Goal: Information Seeking & Learning: Learn about a topic

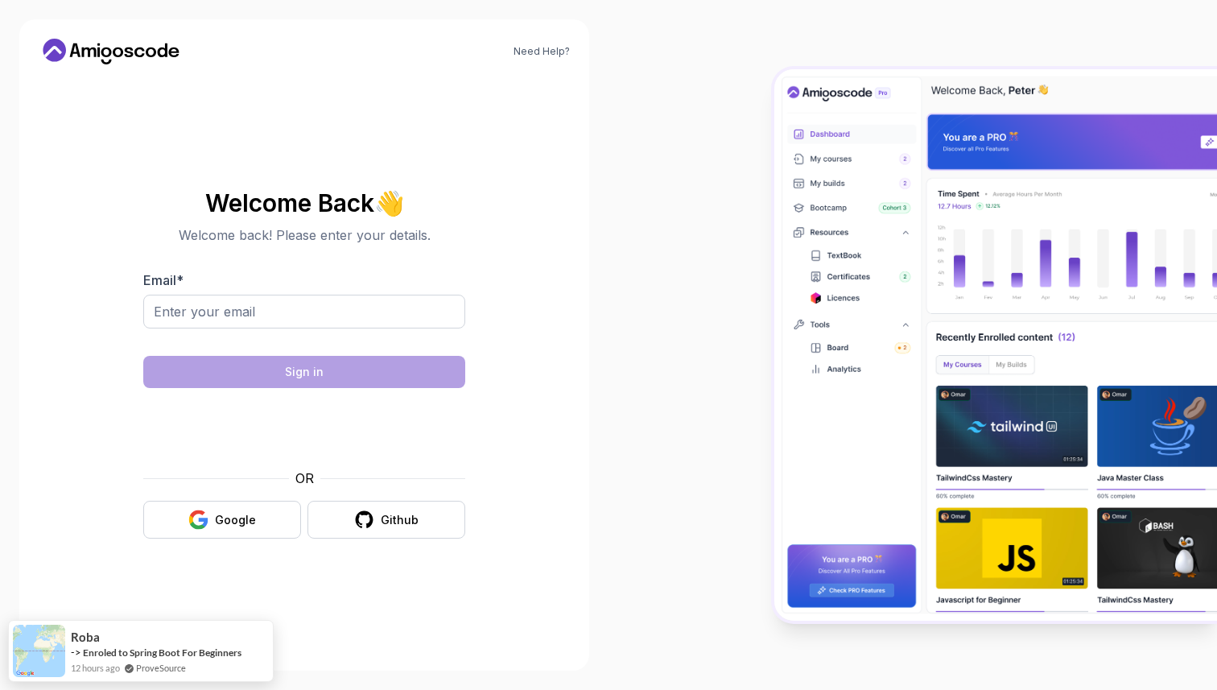
click at [225, 520] on div at bounding box center [608, 345] width 1217 height 690
click at [229, 512] on div "Google" at bounding box center [235, 520] width 41 height 16
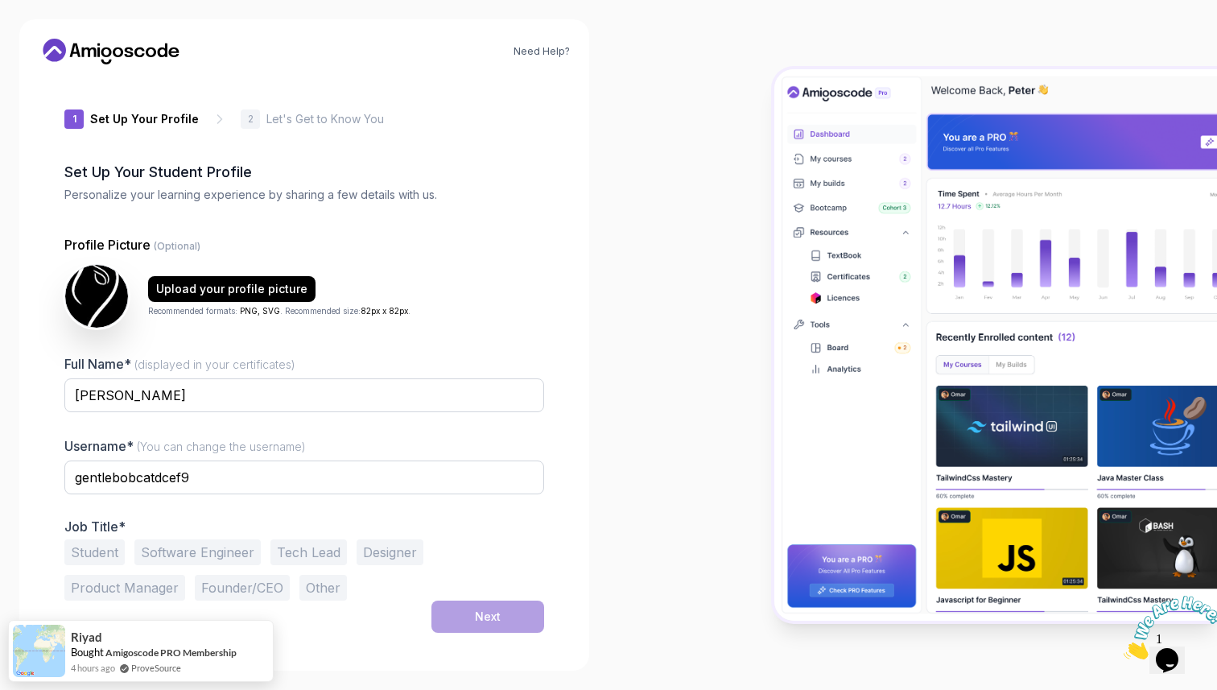
click at [44, 490] on div "1 Set Up Your Profile 1 Set Up Your Profile 2 Let's Get to Know You Set Up Your…" at bounding box center [304, 364] width 531 height 574
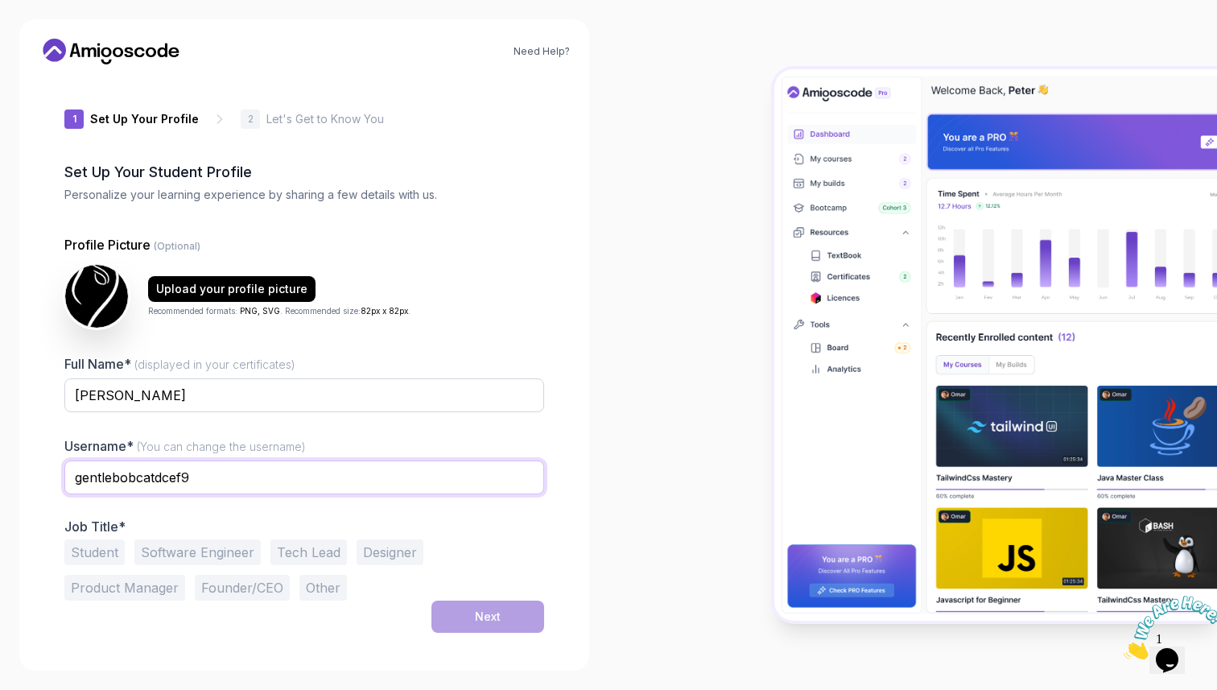
drag, startPoint x: 207, startPoint y: 468, endPoint x: 20, endPoint y: 493, distance: 188.4
click at [20, 493] on div "Need Help? 1 Set Up Your Profile 1 Set Up Your Profile 2 Let's Get to Know You …" at bounding box center [304, 344] width 570 height 651
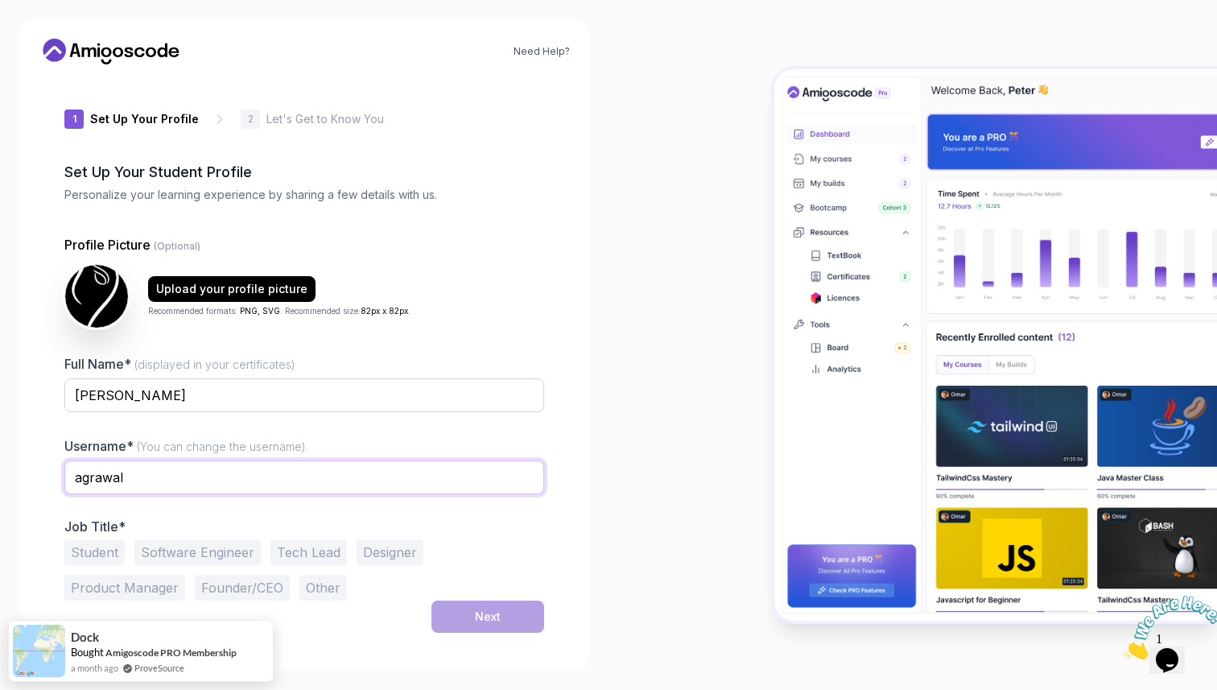
type input "agrawal"
click at [31, 516] on div "Need Help? 1 Set Up Your Profile 1 Set Up Your Profile 2 Let's Get to Know You …" at bounding box center [304, 344] width 570 height 651
click at [109, 555] on button "Student" at bounding box center [94, 552] width 60 height 26
click at [234, 546] on button "Software Engineer" at bounding box center [197, 552] width 126 height 26
click at [460, 625] on button "Next" at bounding box center [487, 616] width 113 height 32
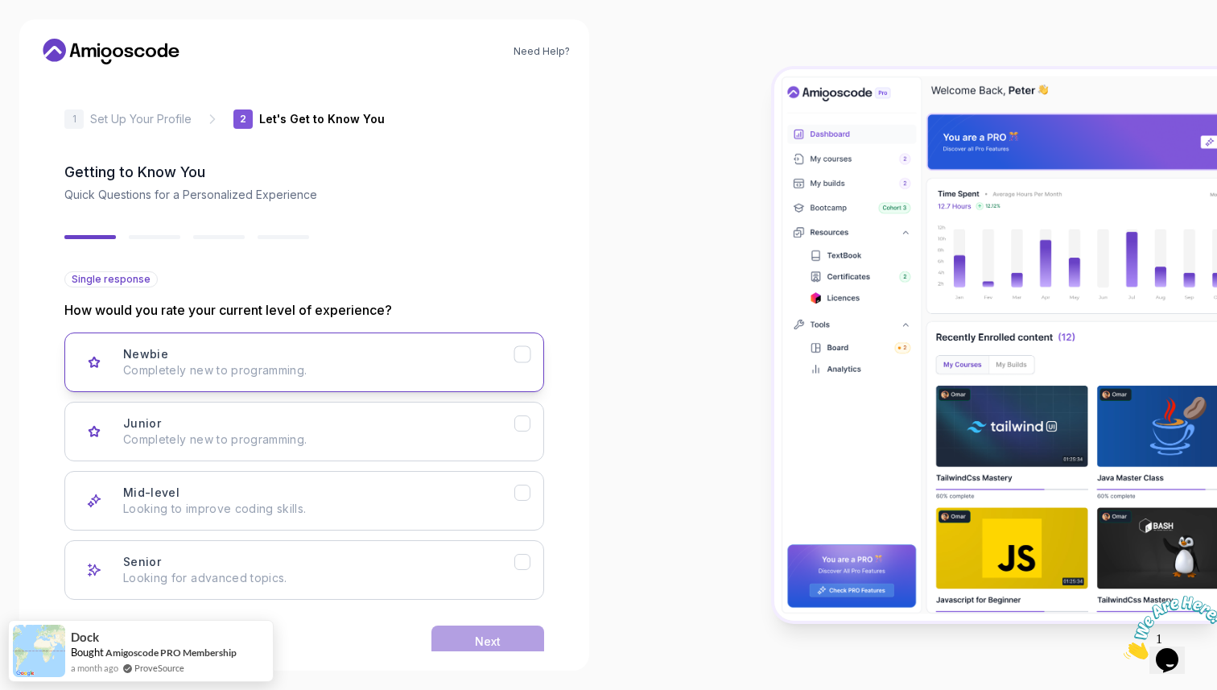
scroll to position [32, 0]
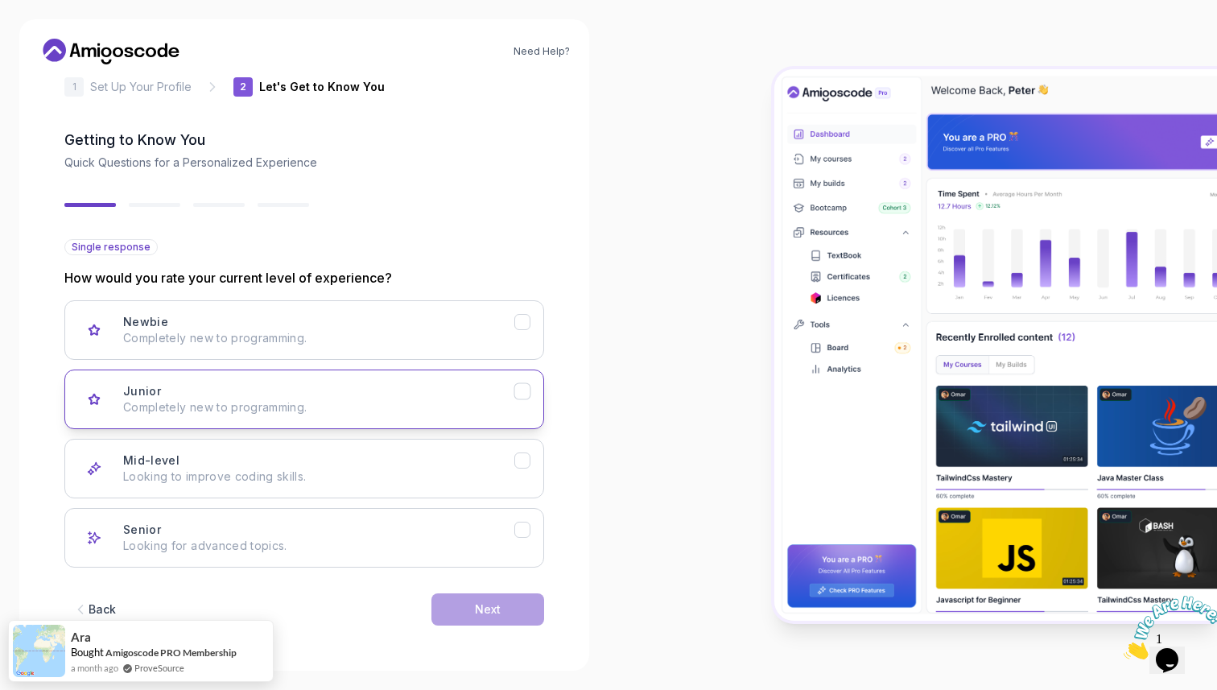
click at [427, 414] on p "Completely new to programming." at bounding box center [318, 407] width 391 height 16
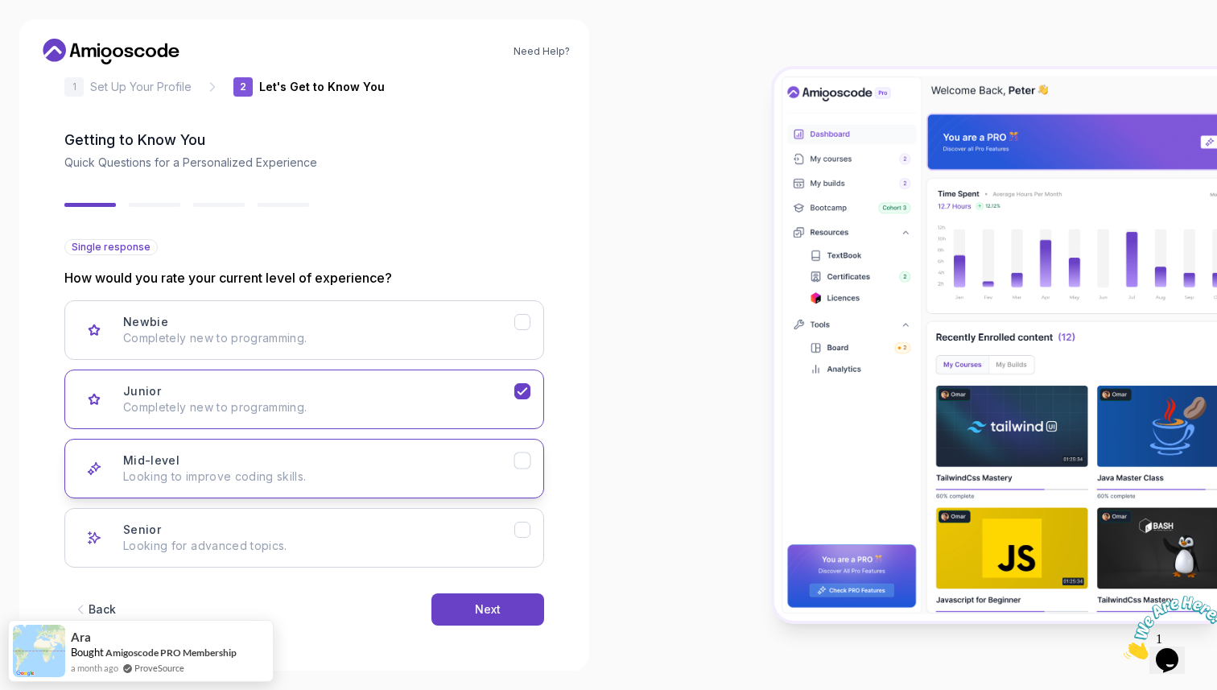
click at [425, 464] on div "Mid-level Looking to improve coding skills." at bounding box center [318, 468] width 391 height 32
click at [487, 601] on div "Next" at bounding box center [488, 609] width 26 height 16
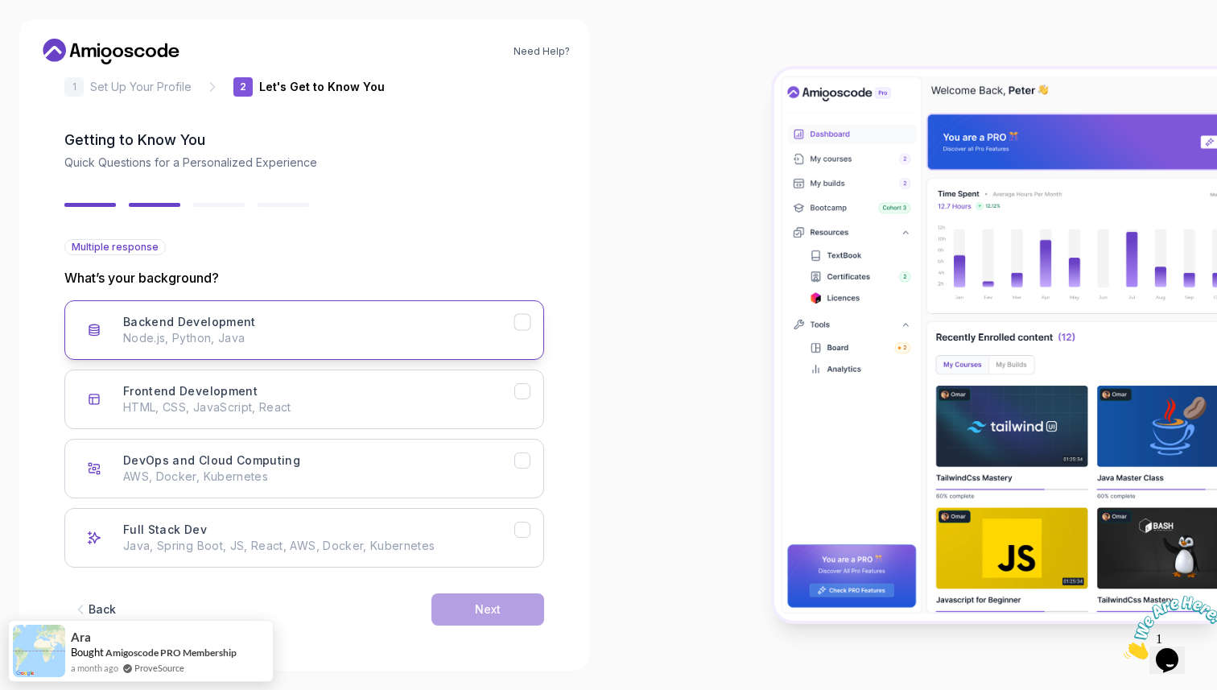
click at [419, 336] on p "Node.js, Python, Java" at bounding box center [318, 338] width 391 height 16
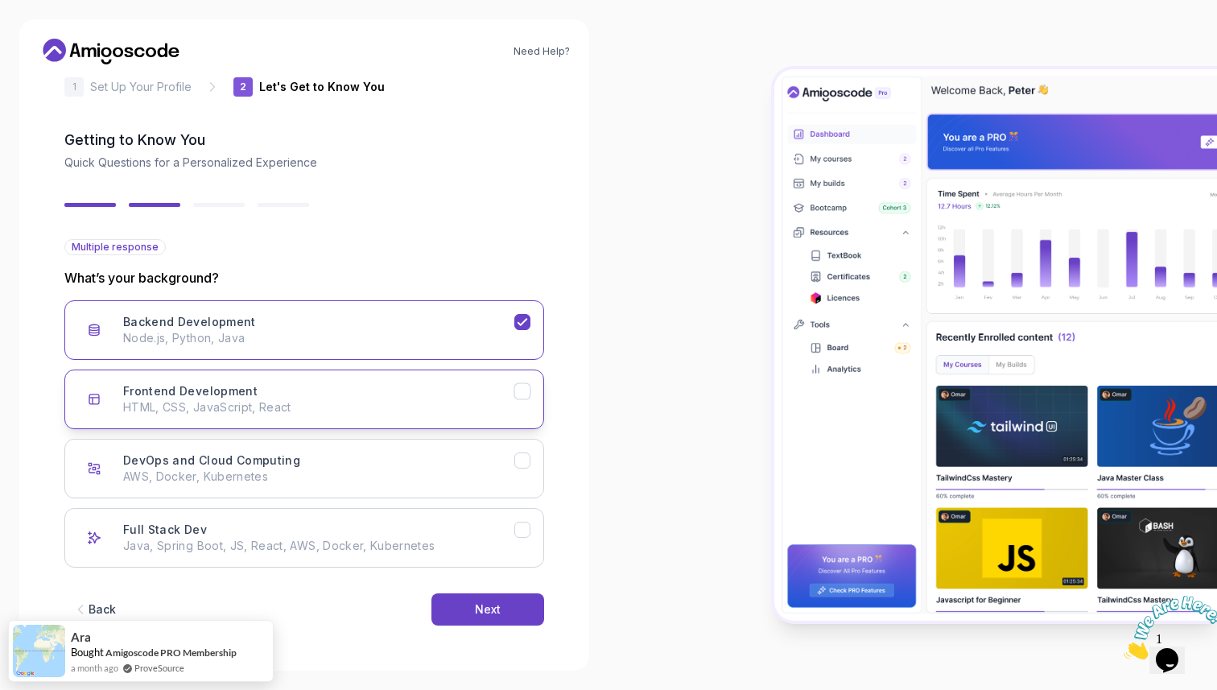
click at [414, 386] on div "Frontend Development HTML, CSS, JavaScript, React" at bounding box center [318, 399] width 391 height 32
click at [444, 460] on div "DevOps and Cloud Computing AWS, Docker, Kubernetes" at bounding box center [318, 468] width 391 height 32
click at [451, 515] on button "Full Stack Dev Java, Spring Boot, JS, React, AWS, Docker, Kubernetes" at bounding box center [304, 538] width 480 height 60
click at [485, 605] on div "Next" at bounding box center [488, 609] width 26 height 16
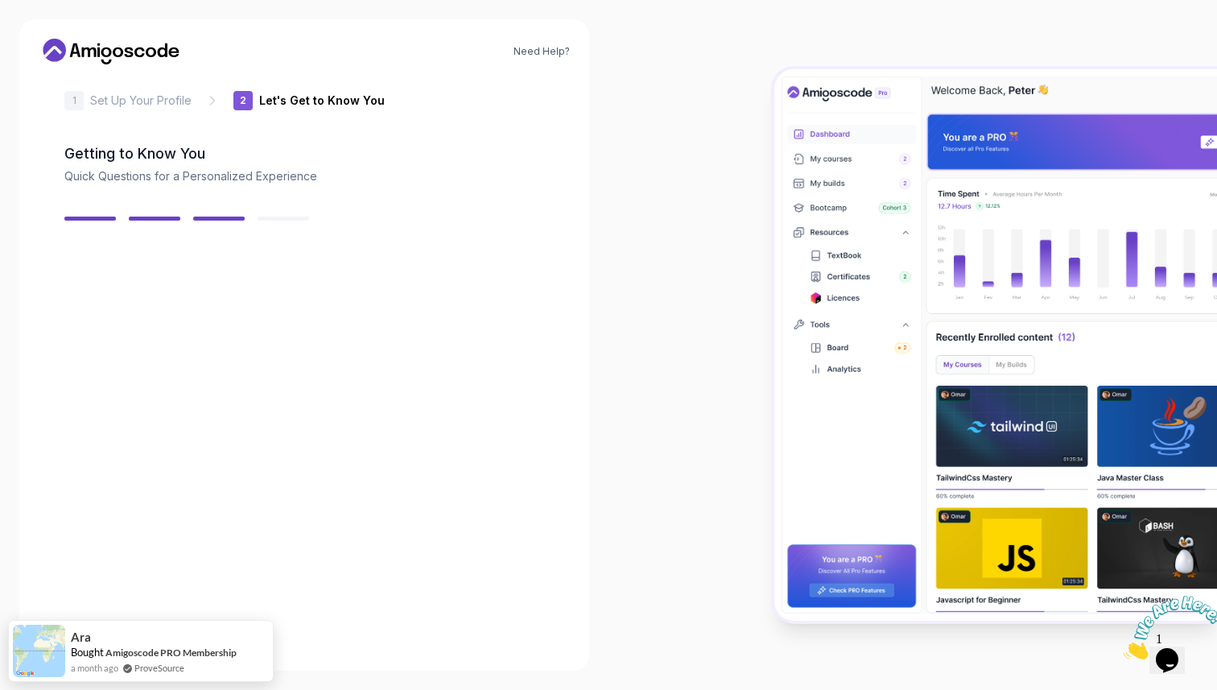
scroll to position [13, 0]
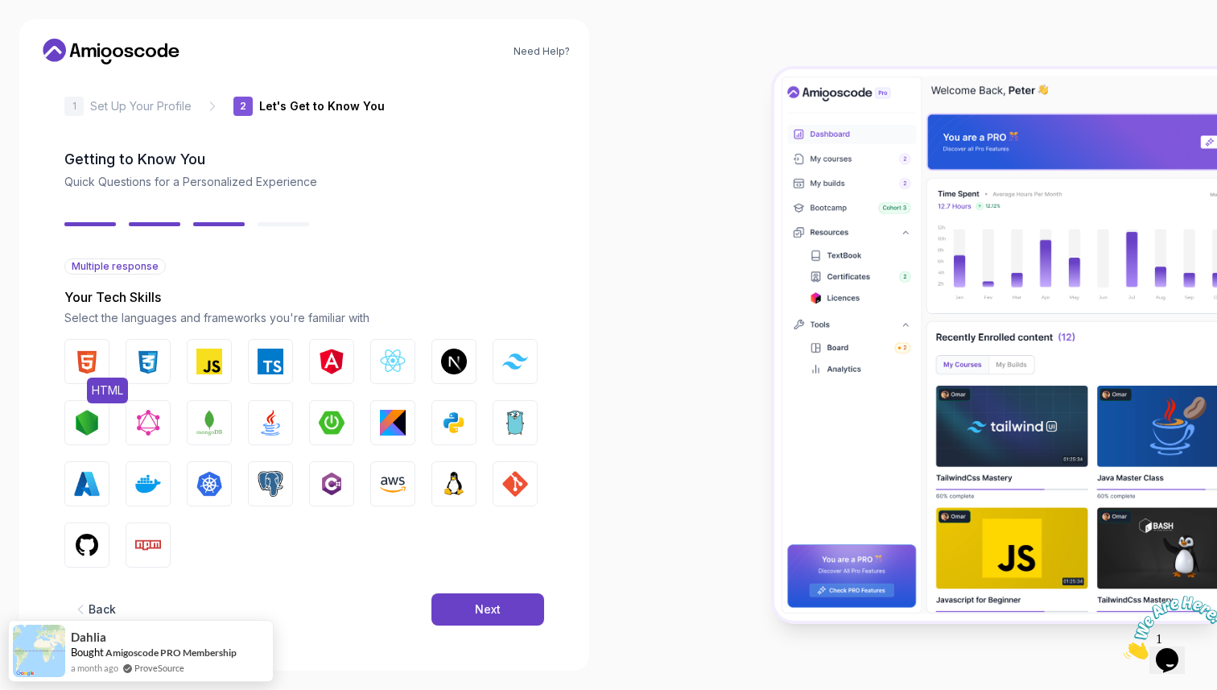
click at [95, 371] on img "button" at bounding box center [87, 362] width 26 height 26
click at [150, 370] on img "button" at bounding box center [148, 362] width 26 height 26
click at [217, 367] on img "button" at bounding box center [209, 362] width 26 height 26
click at [295, 367] on div "HTML CSS JavaScript TypeScript Angular React.js Next.js Tailwind CSS Node.js Gr…" at bounding box center [304, 453] width 480 height 229
click at [281, 367] on img "button" at bounding box center [271, 362] width 26 height 26
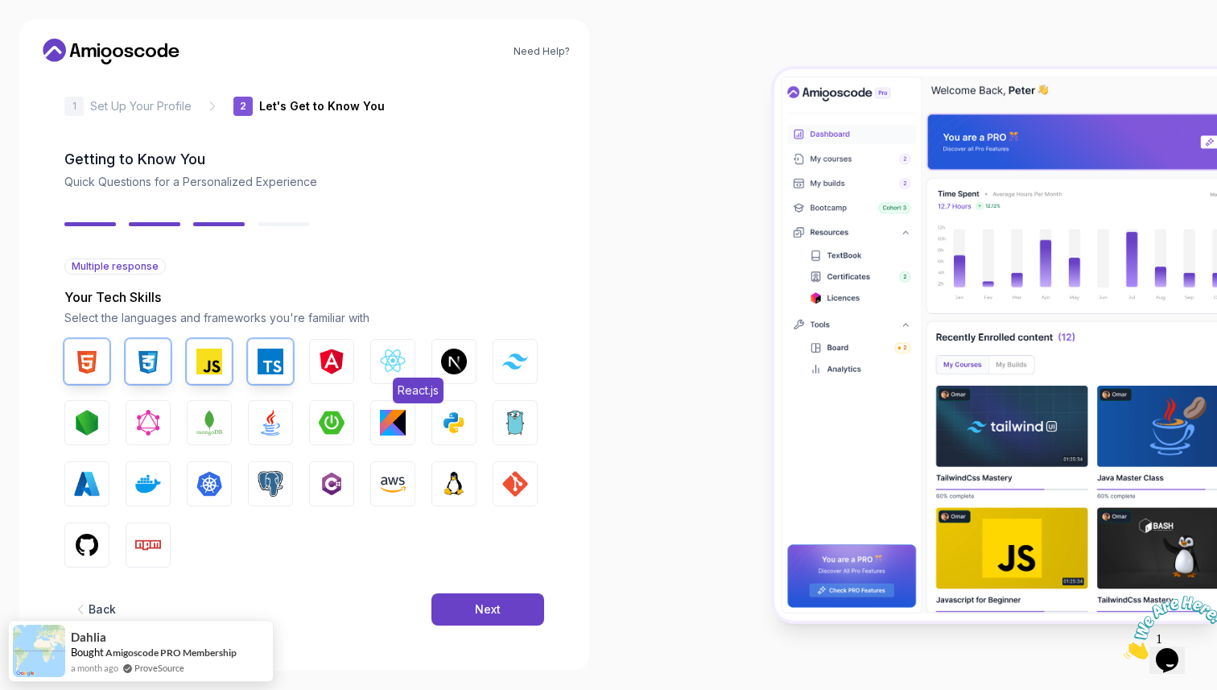
click at [390, 371] on img "button" at bounding box center [393, 362] width 26 height 26
click at [451, 370] on img "button" at bounding box center [454, 362] width 26 height 26
click at [522, 366] on img "button" at bounding box center [515, 360] width 26 height 15
click at [331, 418] on img "button" at bounding box center [332, 423] width 26 height 26
click at [270, 417] on img "button" at bounding box center [271, 423] width 26 height 26
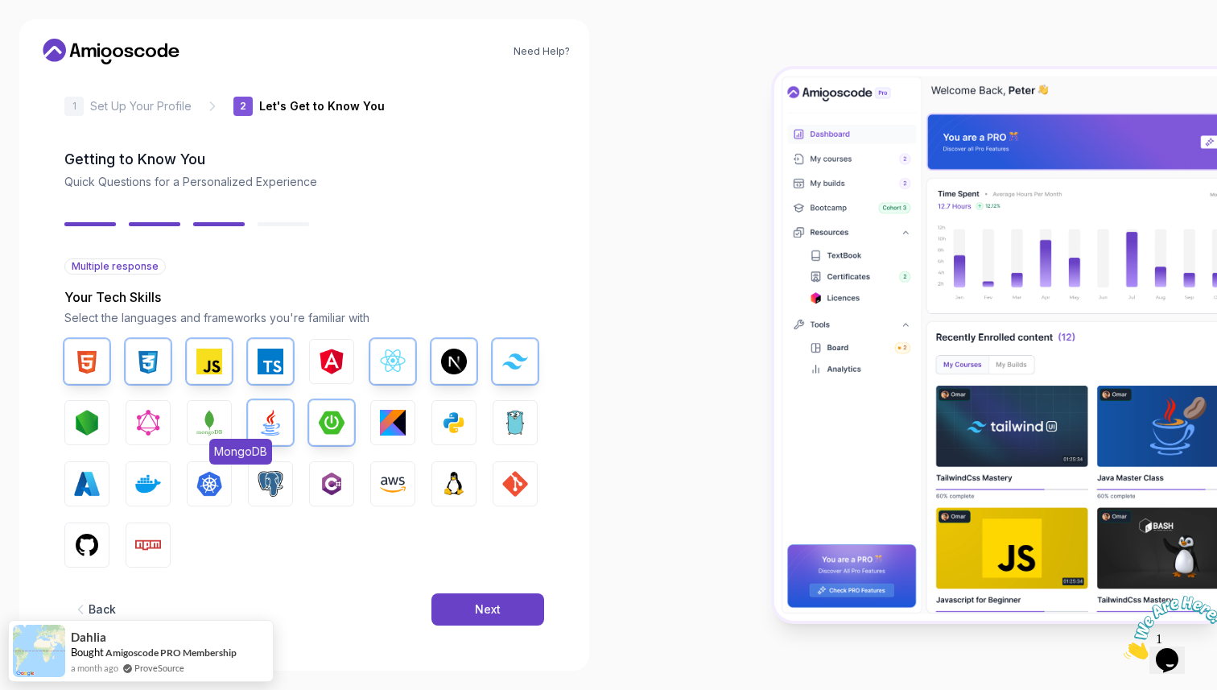
click at [194, 416] on button "MongoDB" at bounding box center [209, 422] width 45 height 45
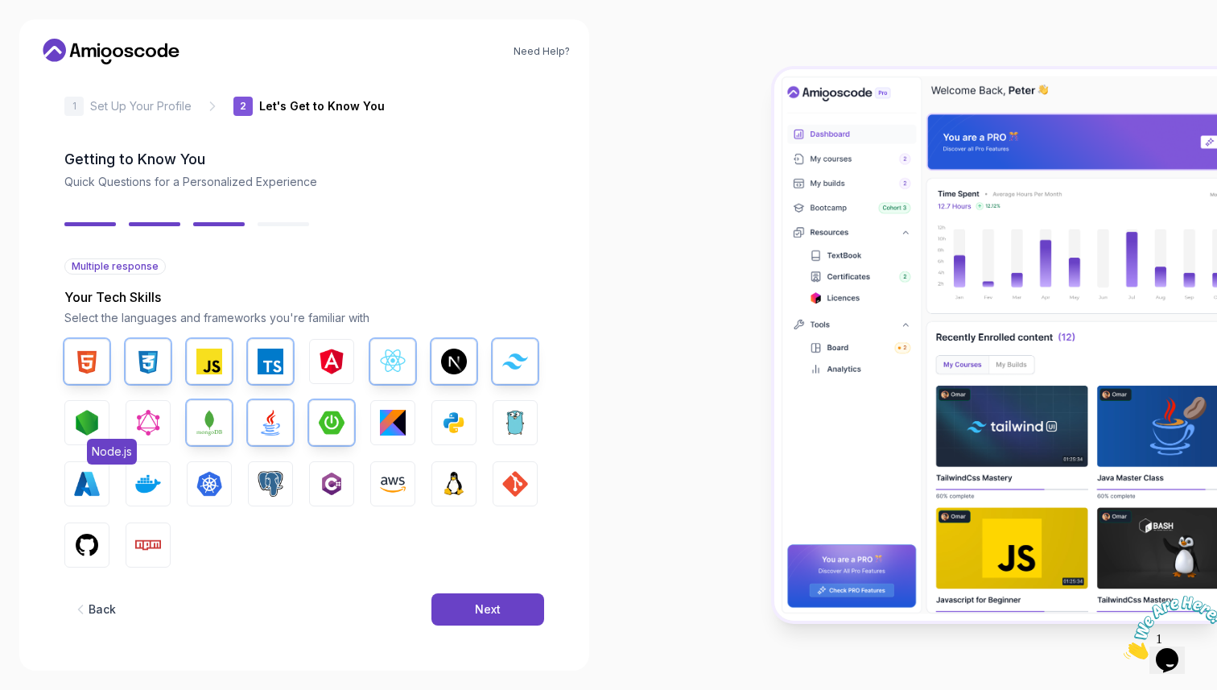
click at [87, 421] on img "button" at bounding box center [87, 423] width 26 height 26
click at [275, 485] on img "button" at bounding box center [271, 484] width 26 height 26
click at [146, 483] on img "button" at bounding box center [148, 484] width 26 height 26
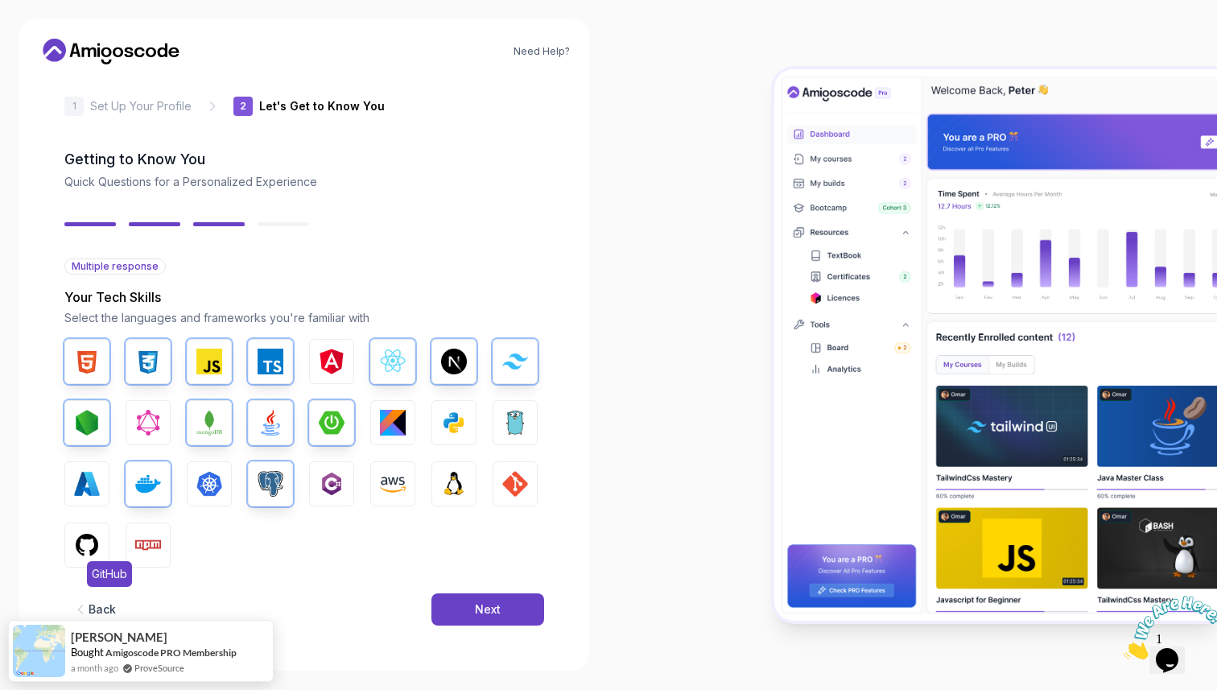
click at [96, 536] on img "button" at bounding box center [87, 545] width 26 height 26
click at [141, 538] on img "button" at bounding box center [148, 545] width 26 height 26
click at [522, 479] on img "button" at bounding box center [515, 484] width 26 height 26
click at [496, 601] on div "Next" at bounding box center [488, 609] width 26 height 16
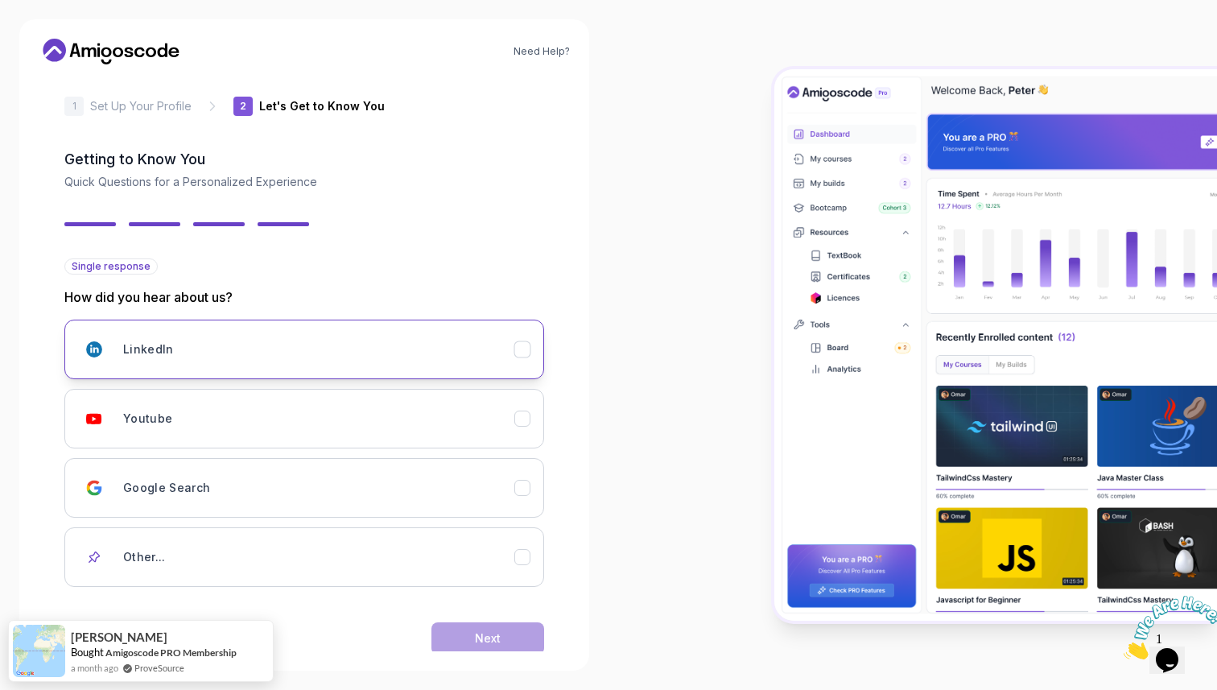
scroll to position [42, 0]
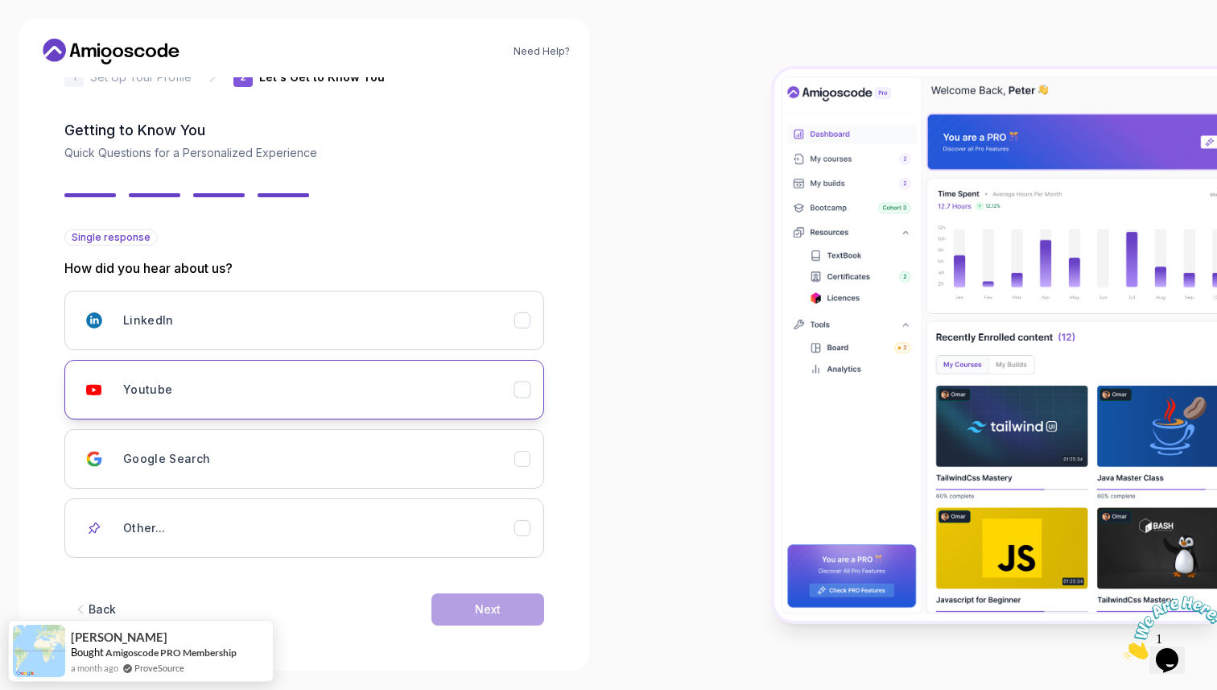
click at [357, 393] on div "Youtube" at bounding box center [318, 389] width 391 height 32
click at [471, 588] on div "Back Next" at bounding box center [304, 609] width 480 height 84
click at [471, 595] on button "Next" at bounding box center [487, 609] width 113 height 32
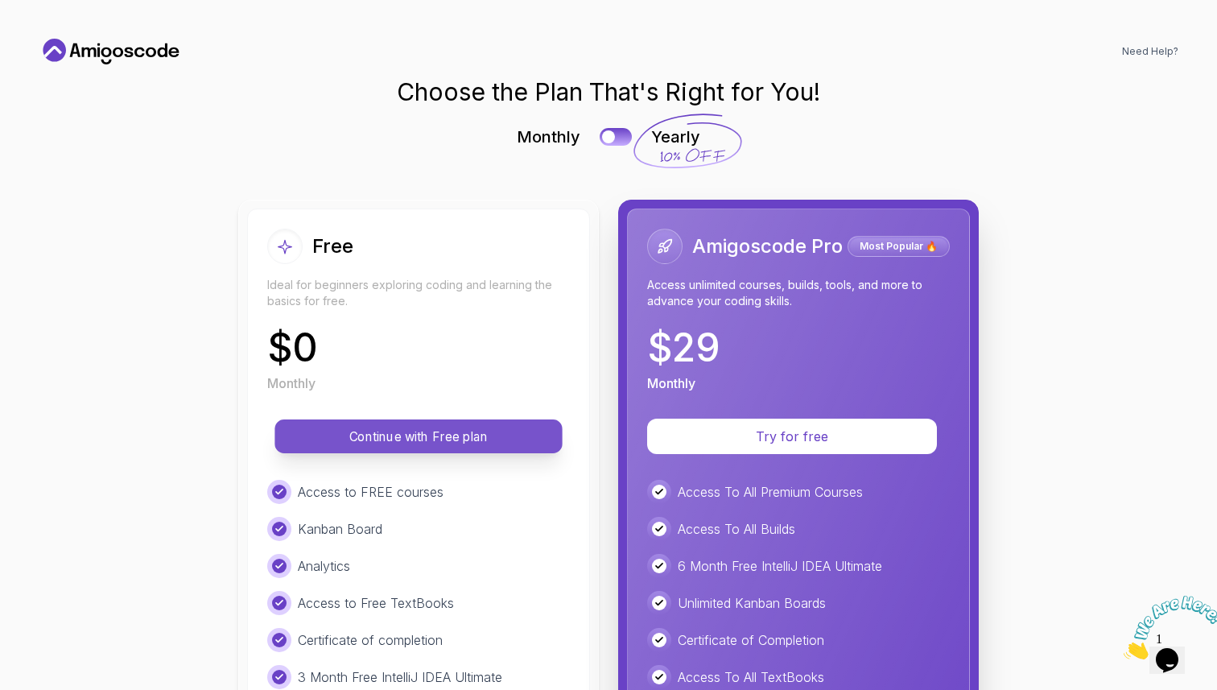
click at [471, 427] on p "Continue with Free plan" at bounding box center [418, 436] width 251 height 19
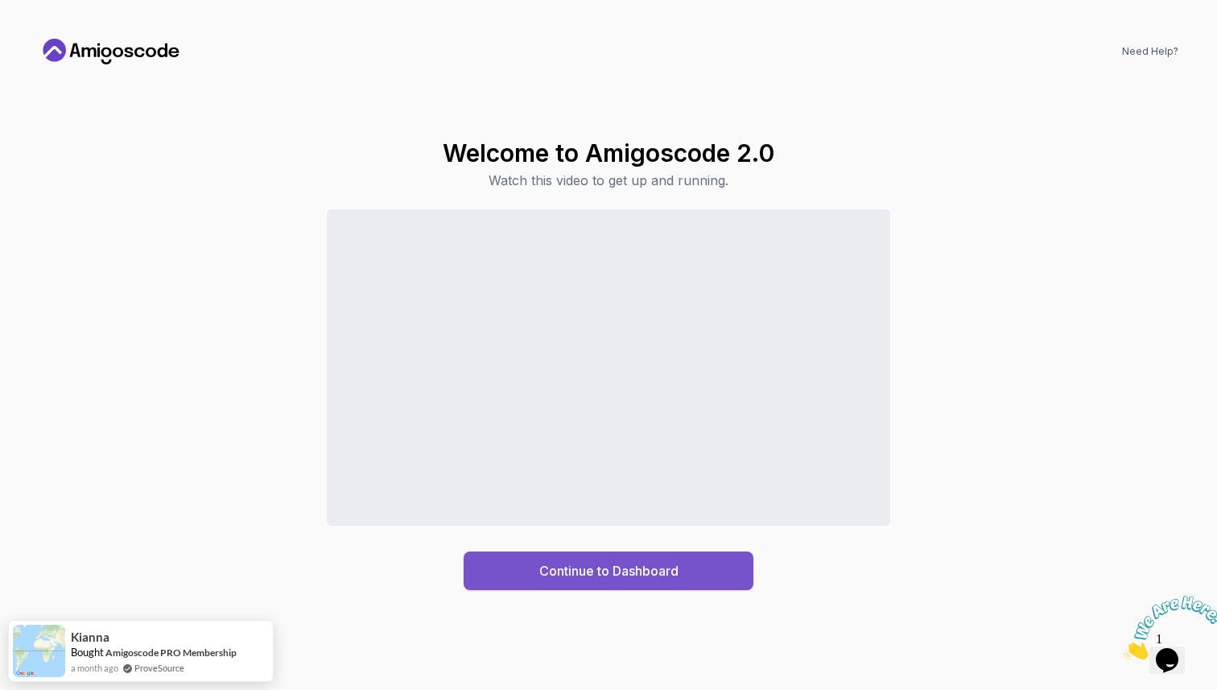
click at [612, 570] on div "Continue to Dashboard" at bounding box center [608, 570] width 139 height 19
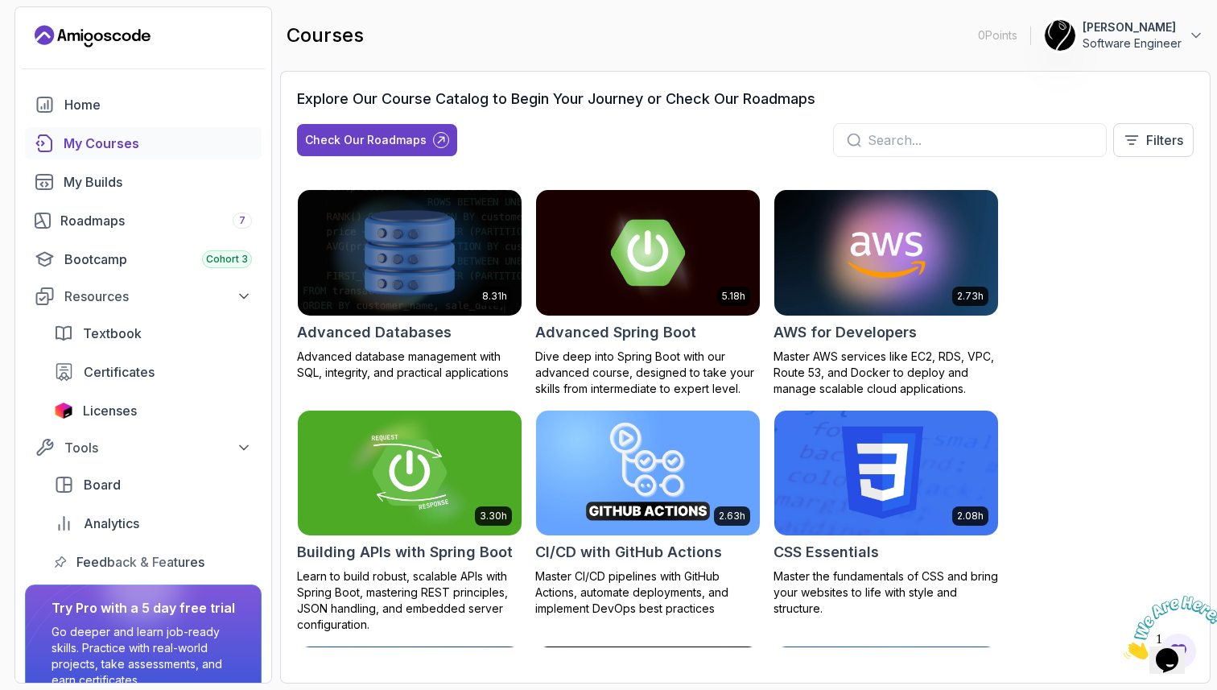
click at [881, 137] on input "text" at bounding box center [980, 139] width 225 height 19
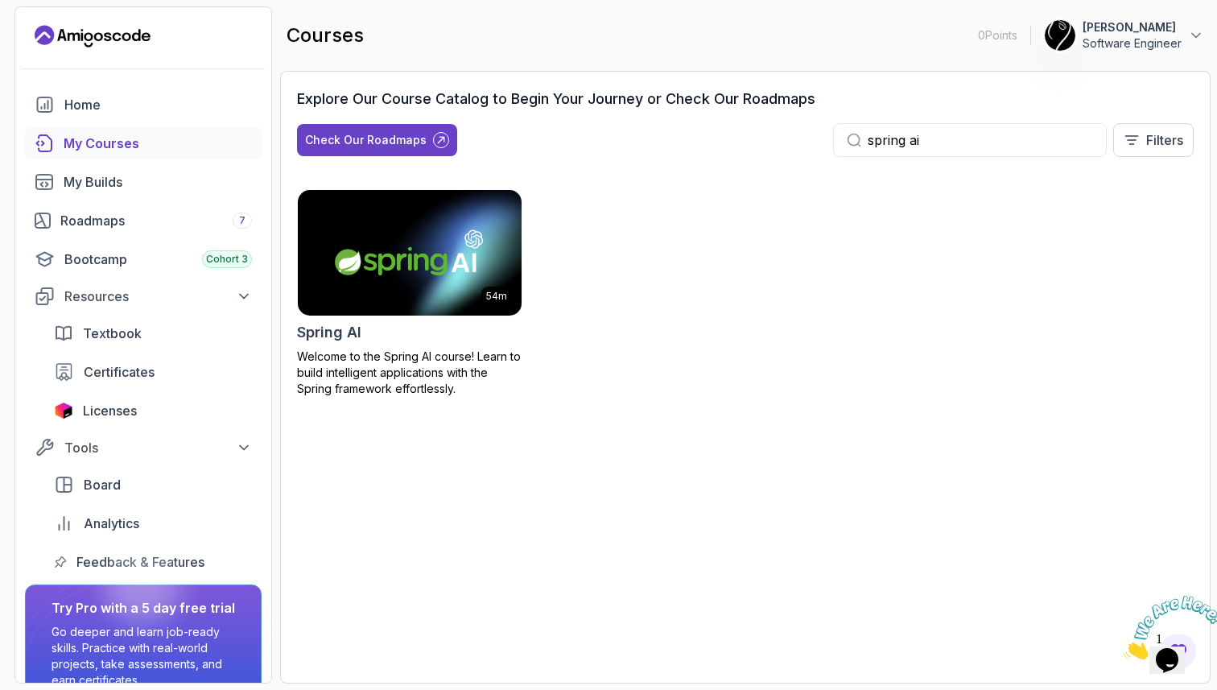
type input "spring ai"
click at [350, 331] on h2 "Spring AI" at bounding box center [329, 332] width 64 height 23
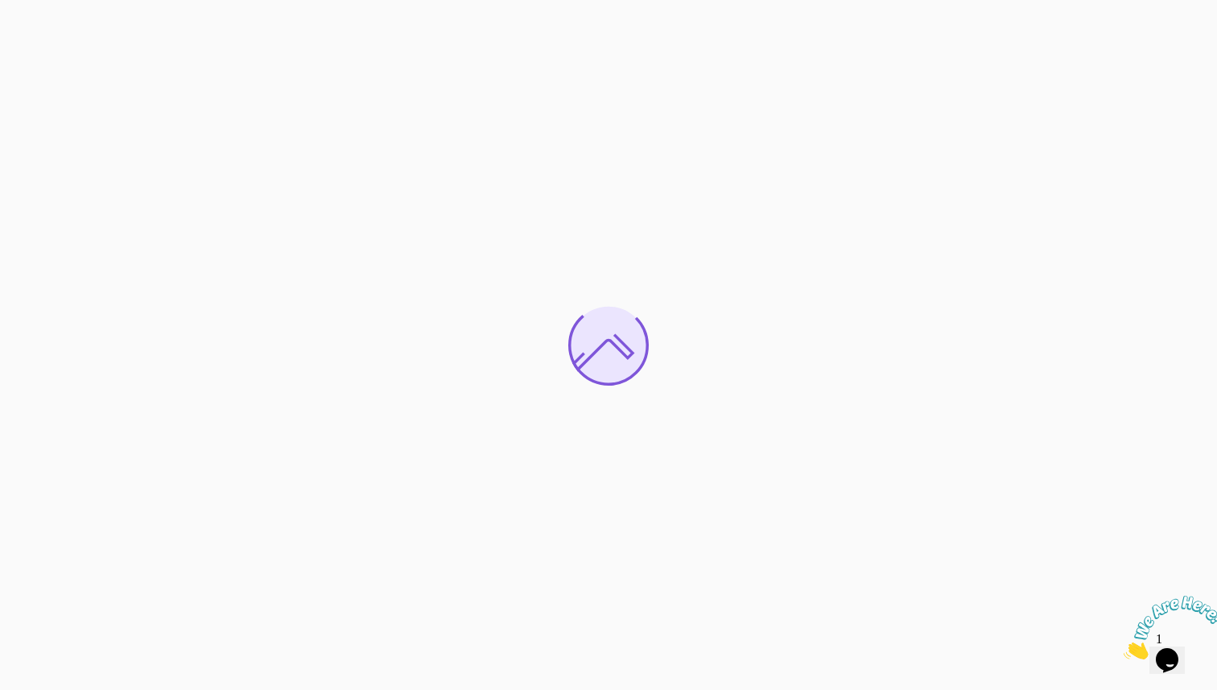
click at [1124, 648] on icon "Close" at bounding box center [1124, 655] width 0 height 14
click at [1164, 656] on icon "Opens Chat This icon Opens the chat window." at bounding box center [1167, 660] width 26 height 26
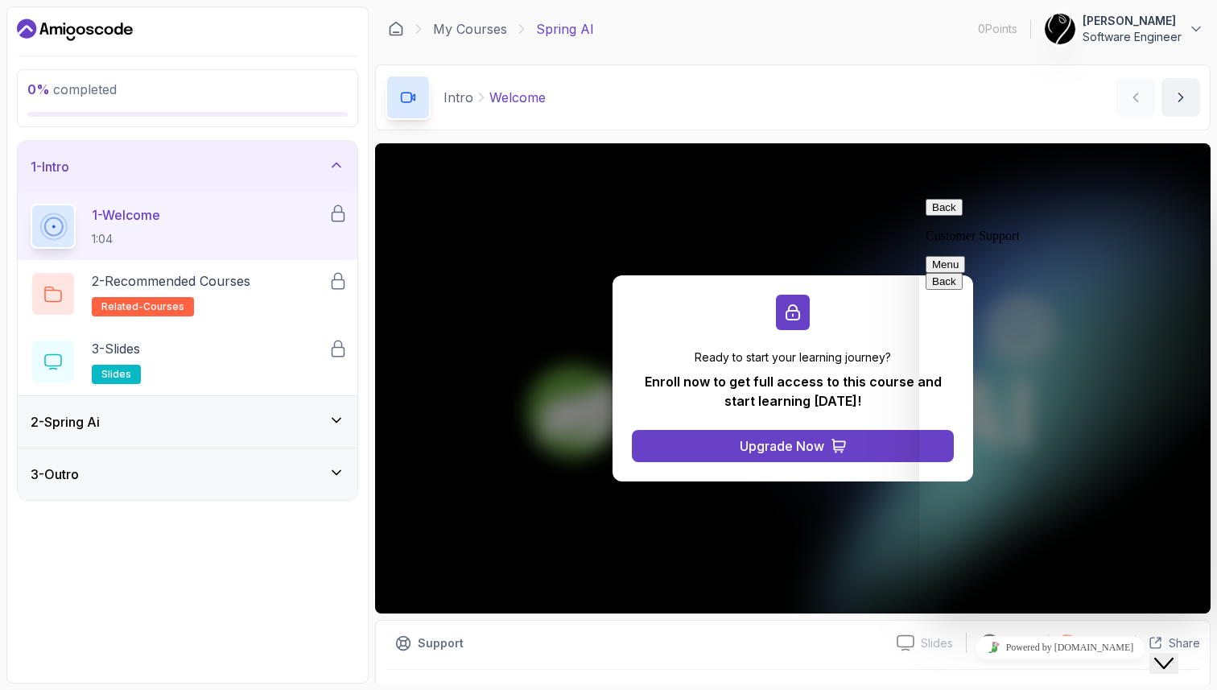
click at [919, 192] on textarea at bounding box center [919, 192] width 0 height 0
type textarea "2 + 2 = ?"
click at [1165, 653] on button "Close Chat This icon closes the chat window." at bounding box center [1163, 663] width 29 height 21
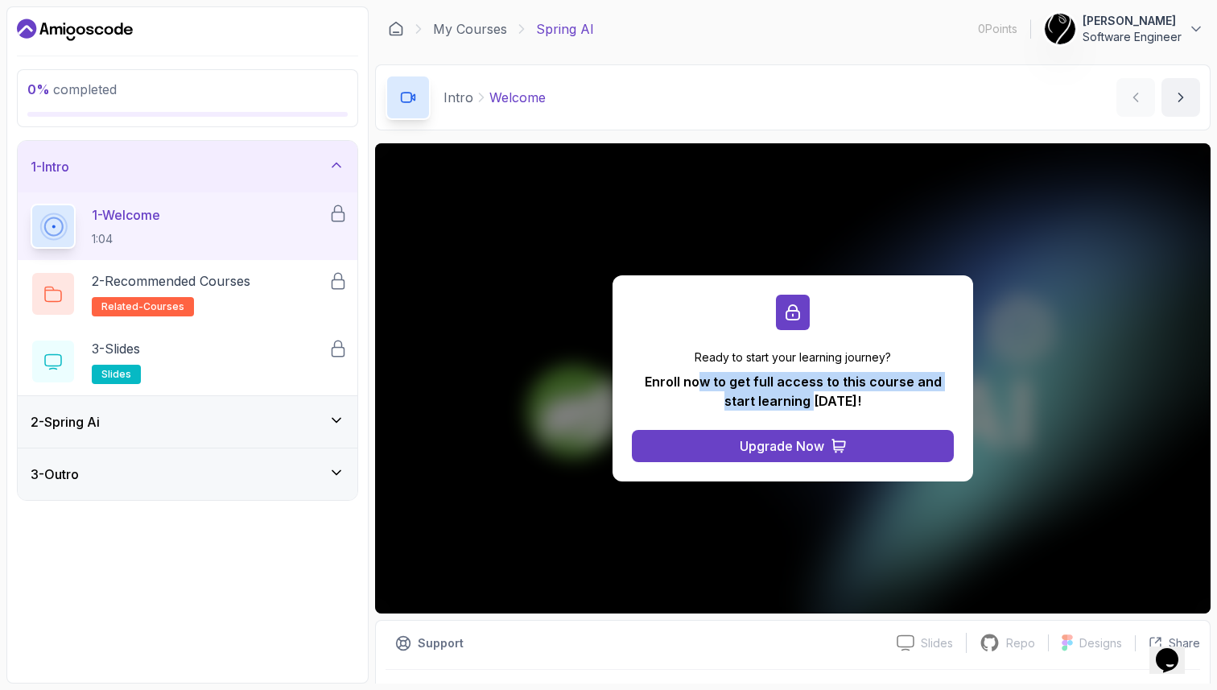
drag, startPoint x: 690, startPoint y: 382, endPoint x: 800, endPoint y: 392, distance: 110.8
click at [800, 392] on p "Enroll now to get full access to this course and start learning [DATE]!" at bounding box center [793, 391] width 322 height 39
click at [817, 394] on p "Enroll now to get full access to this course and start learning [DATE]!" at bounding box center [793, 391] width 322 height 39
click at [235, 416] on div "2 - Spring Ai" at bounding box center [188, 421] width 314 height 19
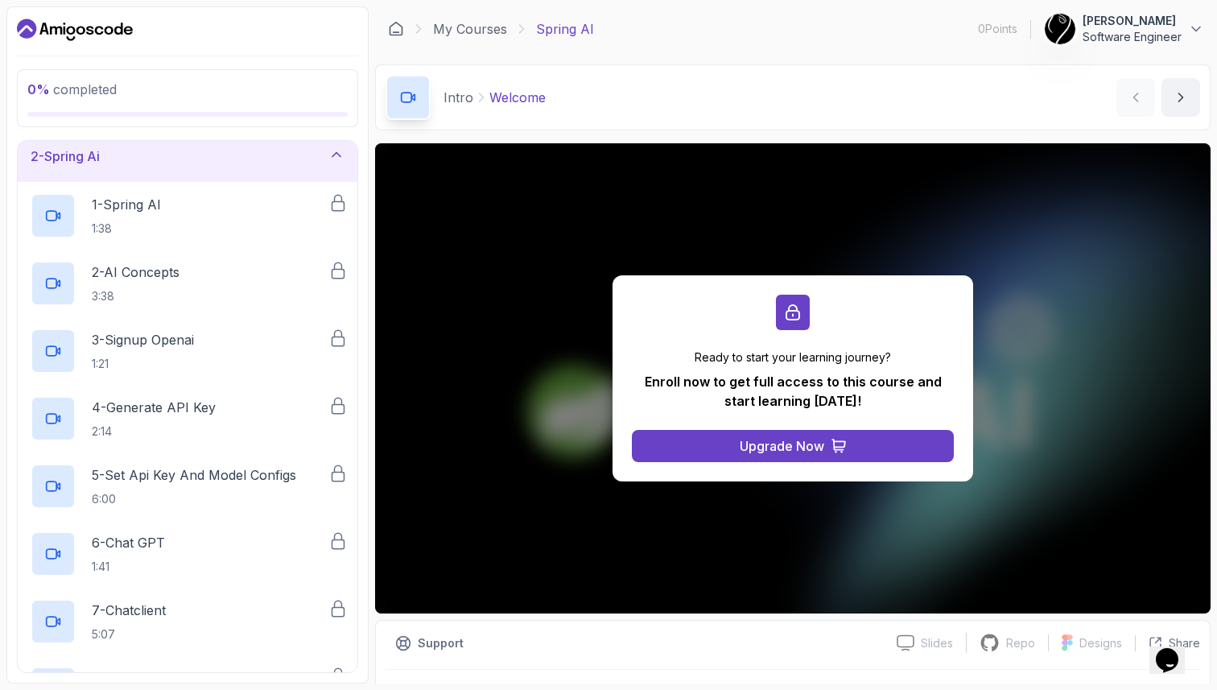
scroll to position [61, 0]
click at [201, 223] on div "1 - Spring AI 1:38" at bounding box center [180, 217] width 298 height 45
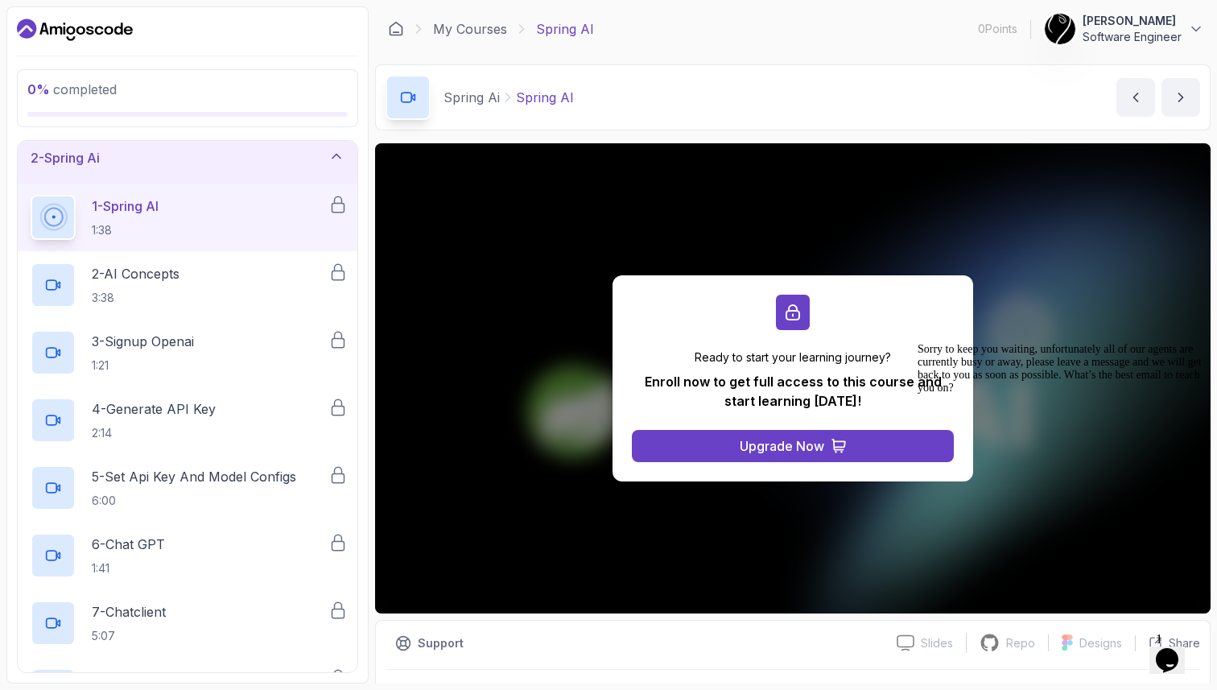
click at [918, 343] on icon "Chat attention grabber" at bounding box center [918, 343] width 0 height 0
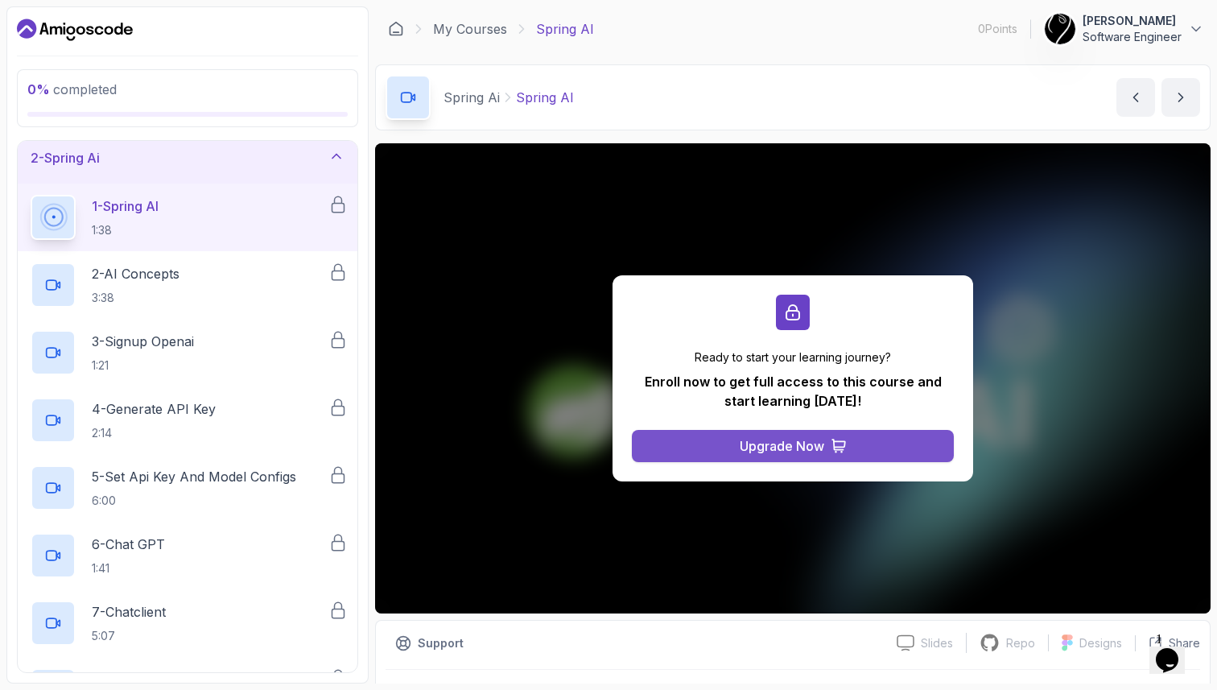
click at [828, 443] on button "Upgrade Now" at bounding box center [793, 446] width 322 height 32
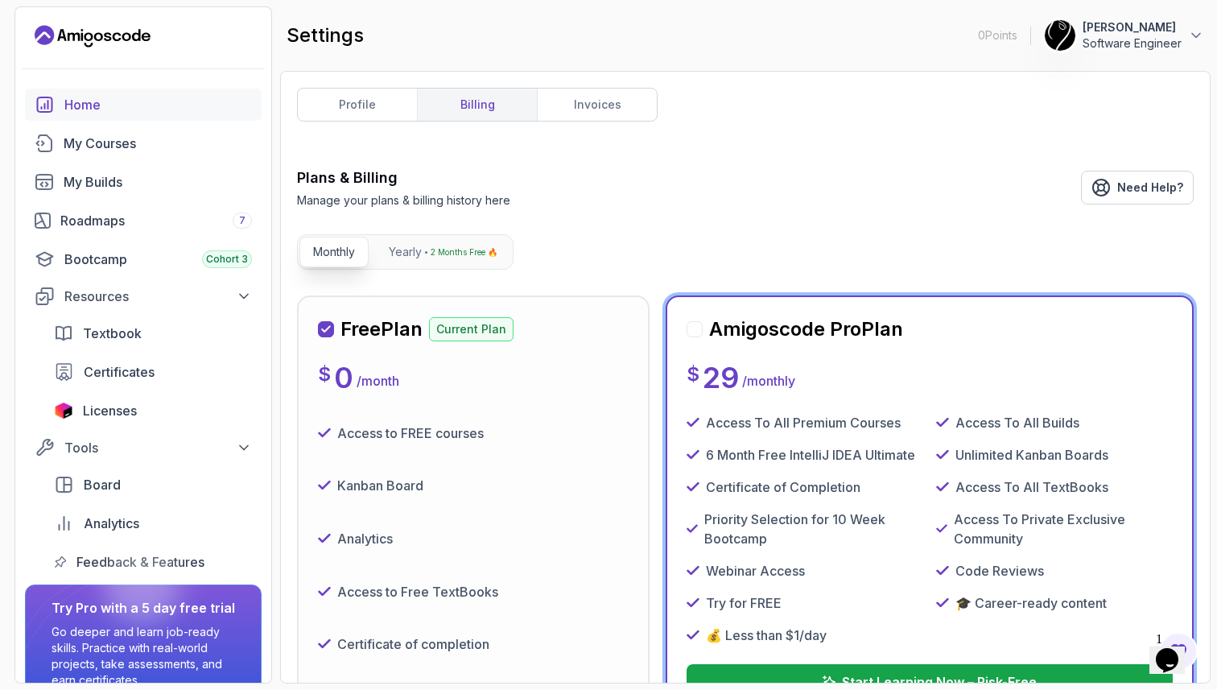
click at [115, 97] on div "Home" at bounding box center [158, 104] width 188 height 19
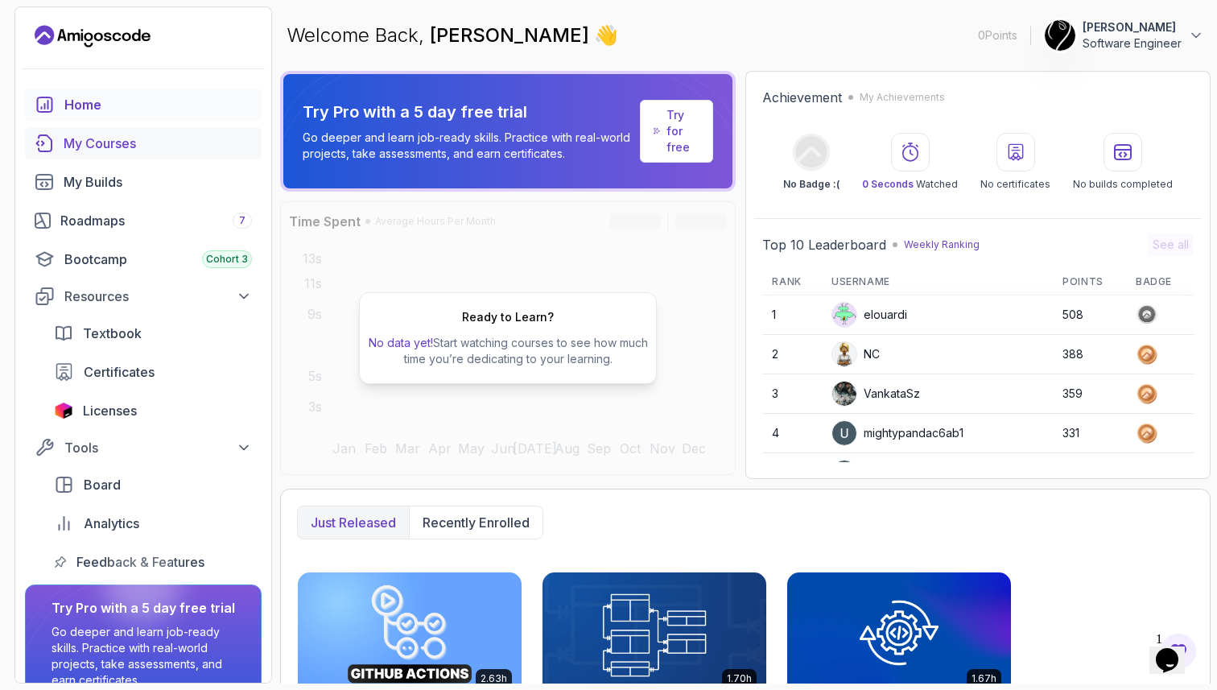
click at [123, 138] on div "My Courses" at bounding box center [158, 143] width 188 height 19
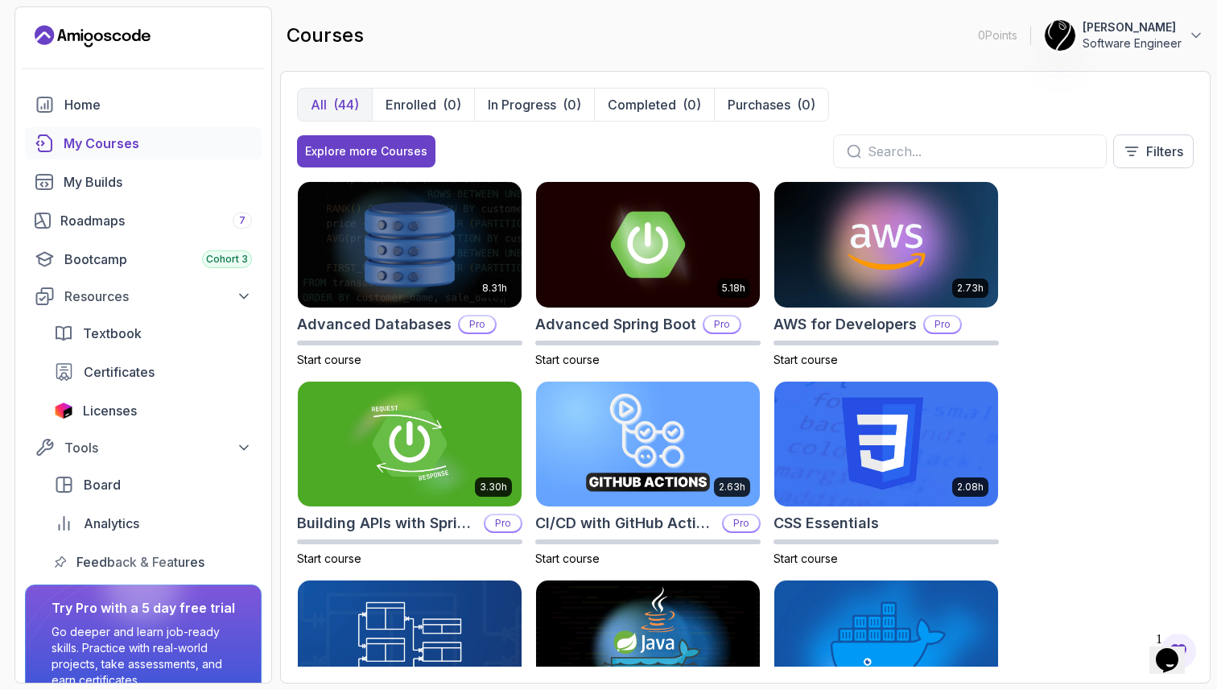
click at [498, 138] on div "Explore more Courses Filters" at bounding box center [745, 151] width 897 height 34
click at [1188, 161] on button "Filters" at bounding box center [1153, 151] width 80 height 34
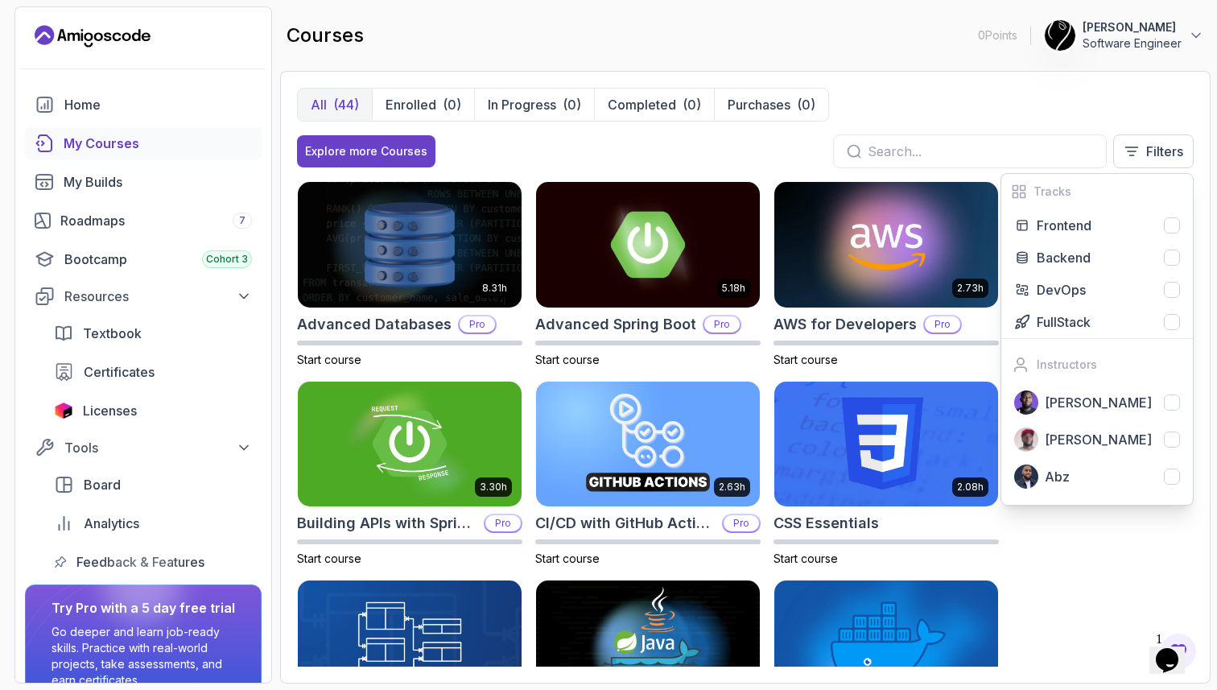
click at [1091, 530] on div "8.31h Advanced Databases Pro Start course 5.18h Advanced Spring Boot Pro Start …" at bounding box center [745, 423] width 897 height 485
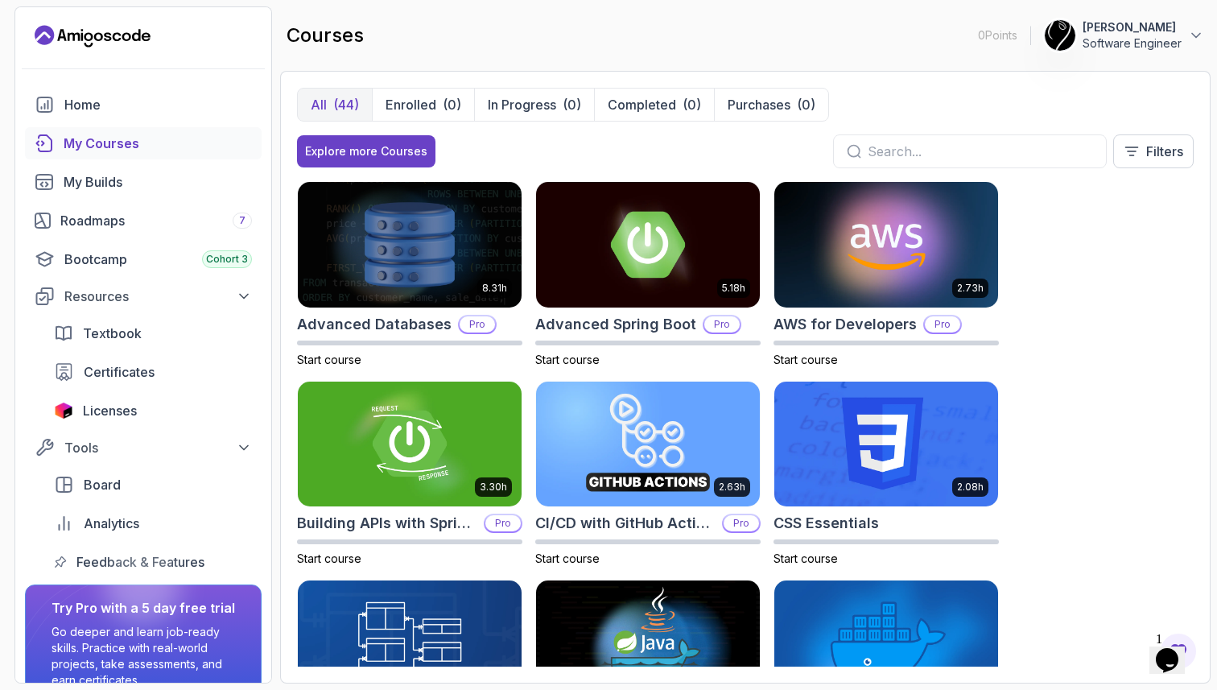
click at [1091, 412] on div "8.31h Advanced Databases Pro Start course 5.18h Advanced Spring Boot Pro Start …" at bounding box center [745, 423] width 897 height 485
click at [1186, 35] on button "[PERSON_NAME] Software Engineer" at bounding box center [1124, 35] width 160 height 32
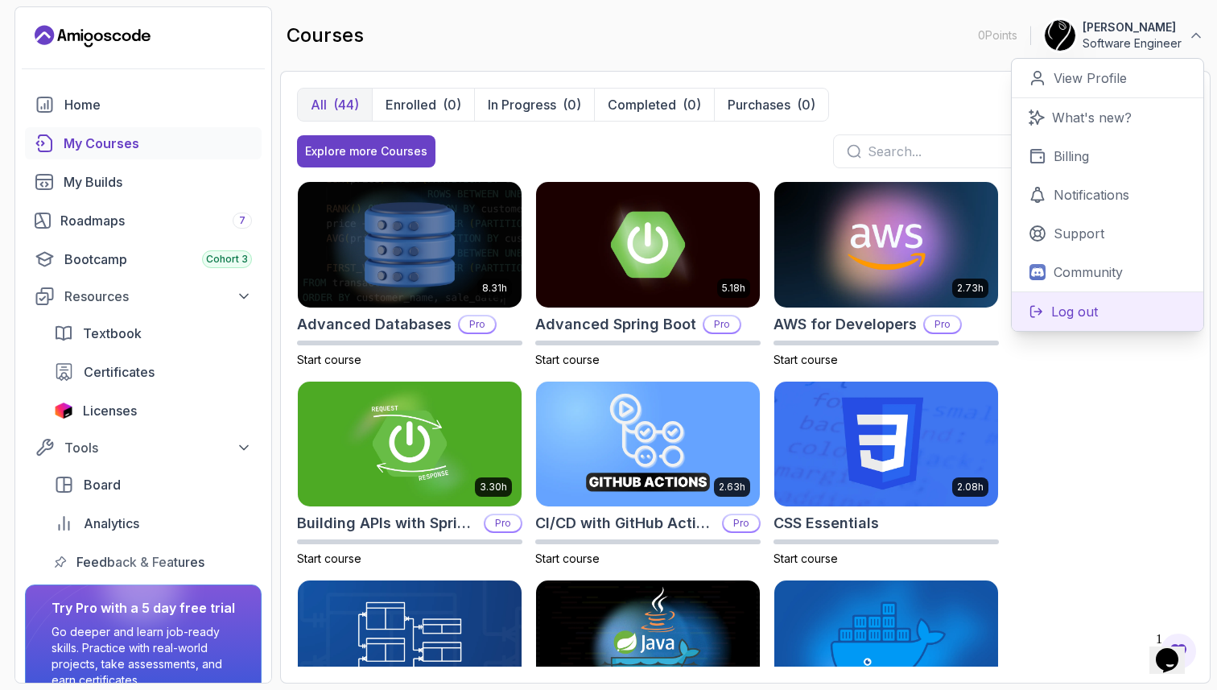
click at [1057, 313] on p "Log out" at bounding box center [1074, 311] width 47 height 19
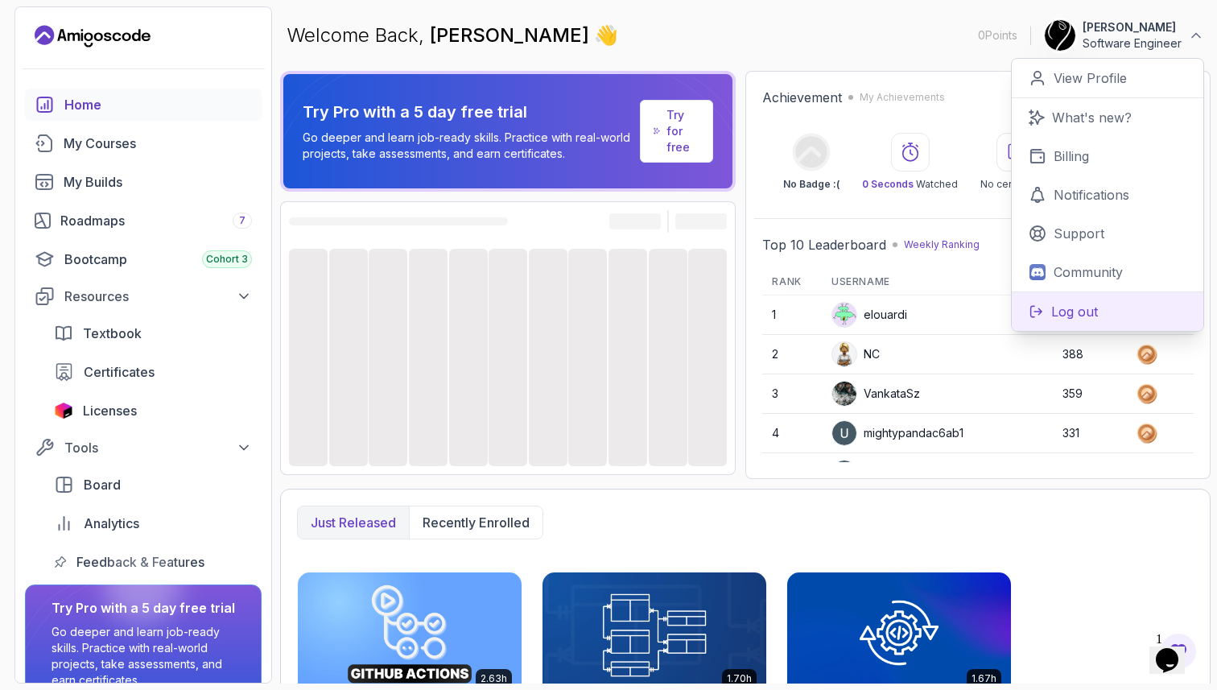
click at [1057, 313] on p "Log out" at bounding box center [1074, 311] width 47 height 19
